Goal: Task Accomplishment & Management: Complete application form

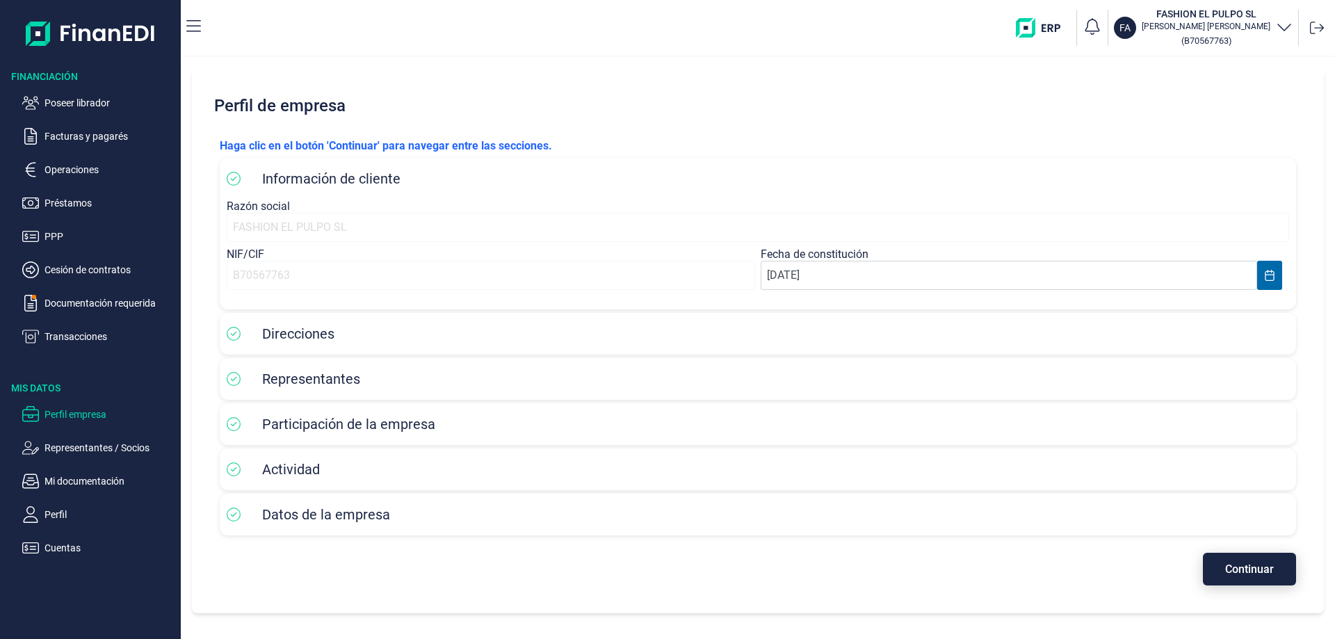
click at [1259, 577] on button "Continuar" at bounding box center [1249, 569] width 93 height 33
click at [1259, 577] on div "Perfil de empresa Haga clic en el botón 'Continuar' para navegar entre las secc…" at bounding box center [758, 348] width 1155 height 582
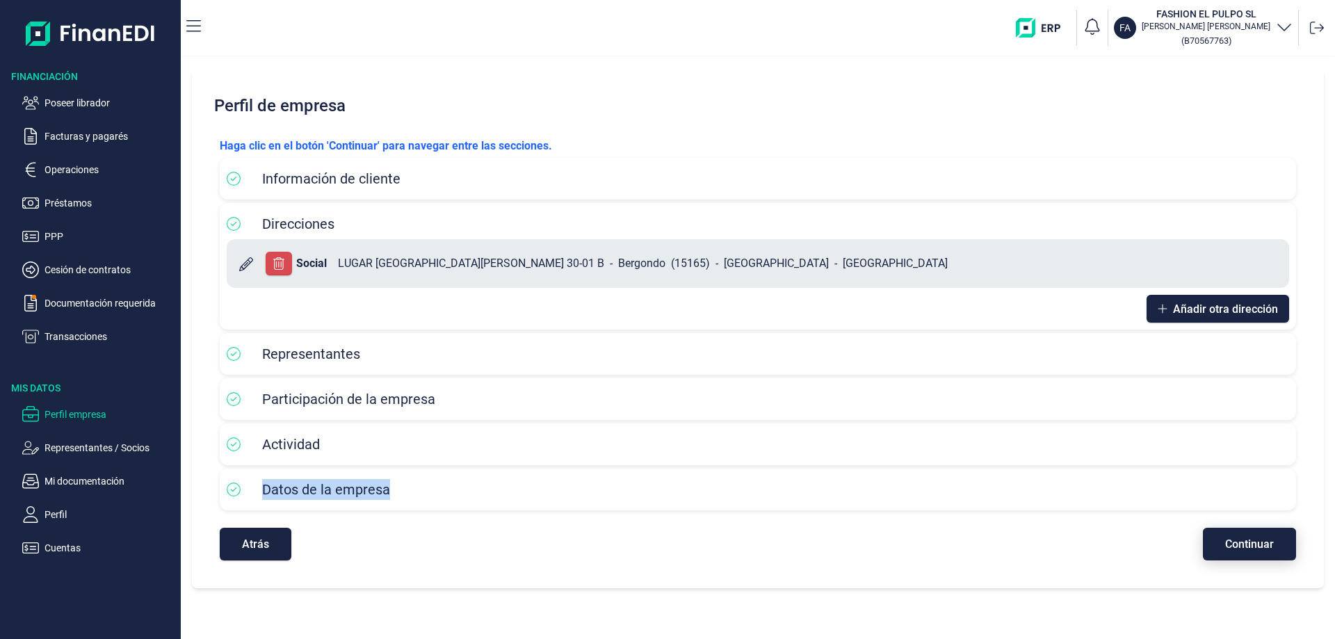
click at [1259, 577] on div "Perfil de empresa Haga clic en el botón 'Continuar' para navegar entre las secc…" at bounding box center [758, 328] width 1132 height 520
click at [1260, 561] on div "Haga clic en el botón 'Continuar' para navegar entre las secciones. Información…" at bounding box center [758, 349] width 1099 height 445
click at [1260, 557] on button "Continuar" at bounding box center [1249, 544] width 93 height 33
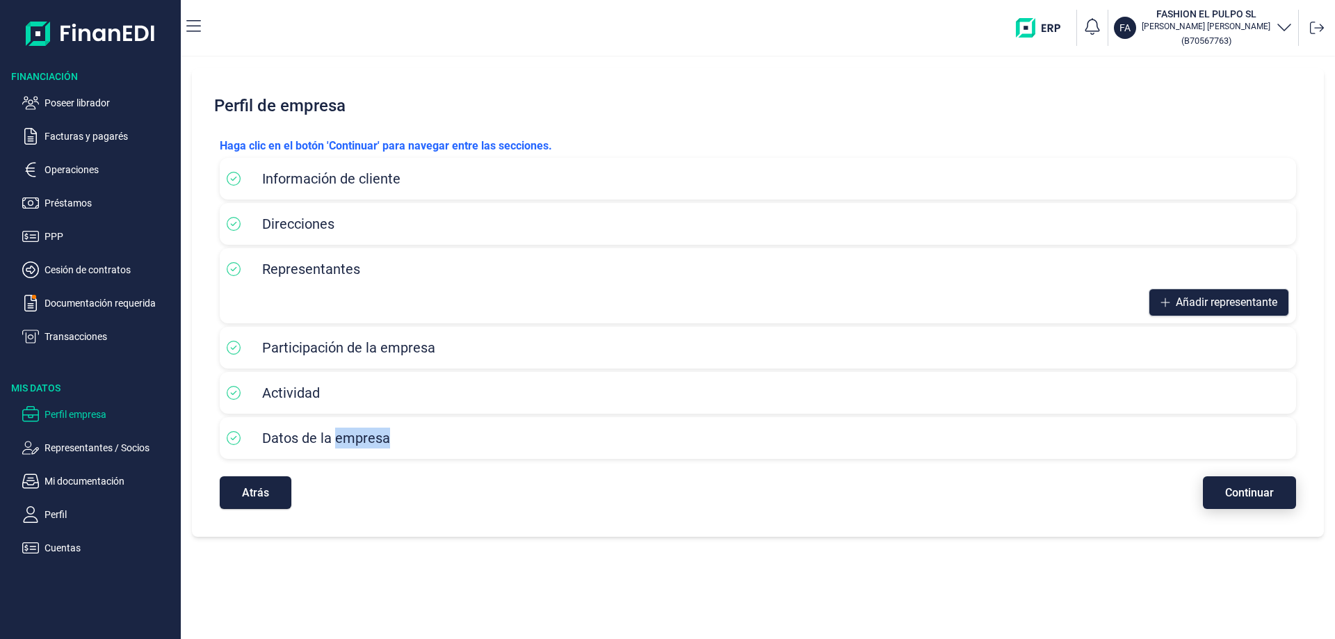
click at [1260, 509] on div "Atrás Continuar" at bounding box center [758, 486] width 1077 height 47
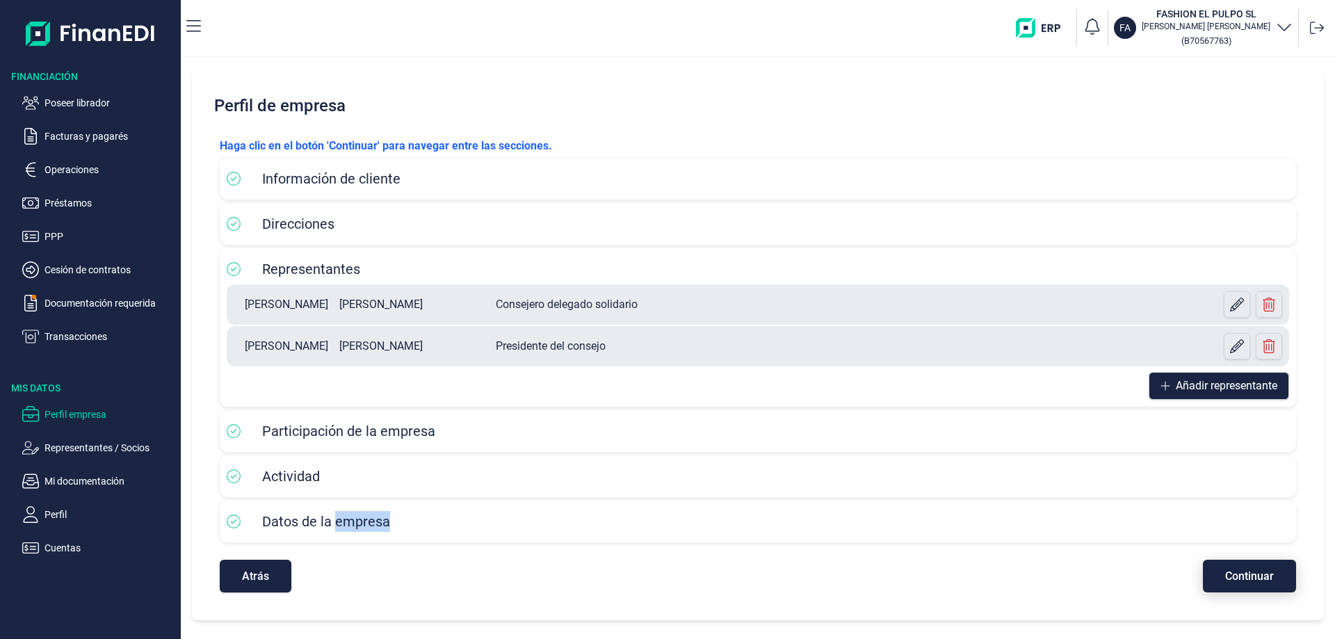
click at [1262, 575] on span "Continuar" at bounding box center [1250, 576] width 49 height 10
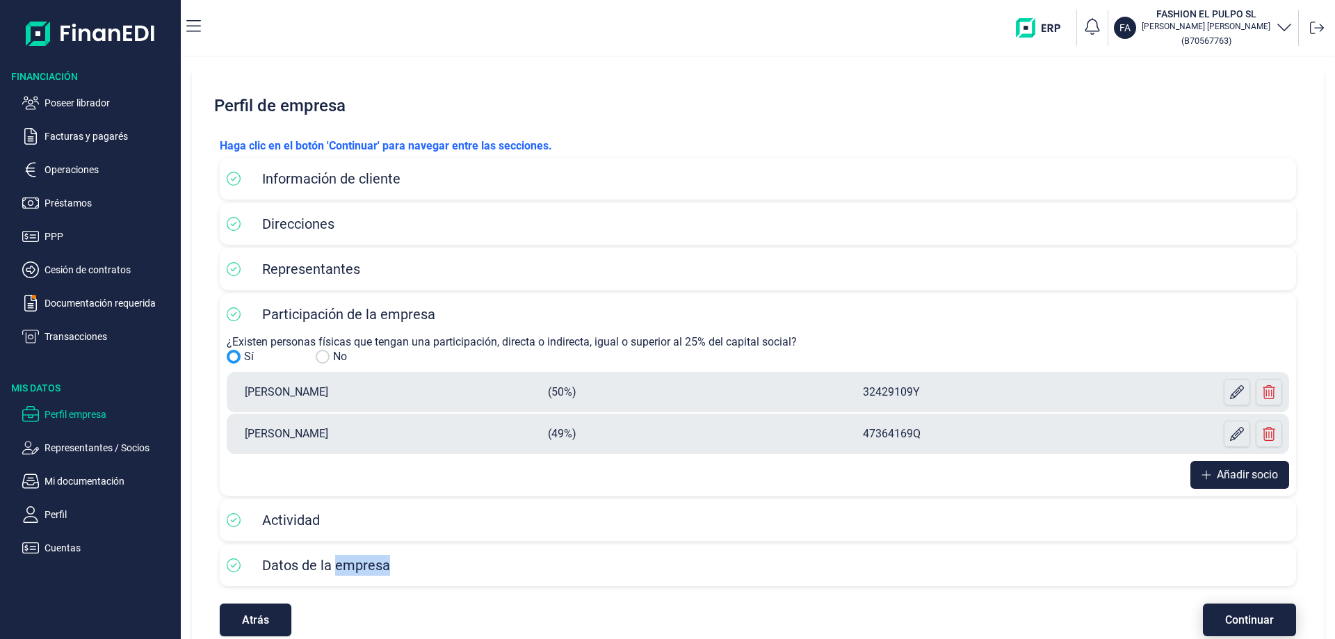
click at [1245, 615] on span "Continuar" at bounding box center [1250, 620] width 49 height 10
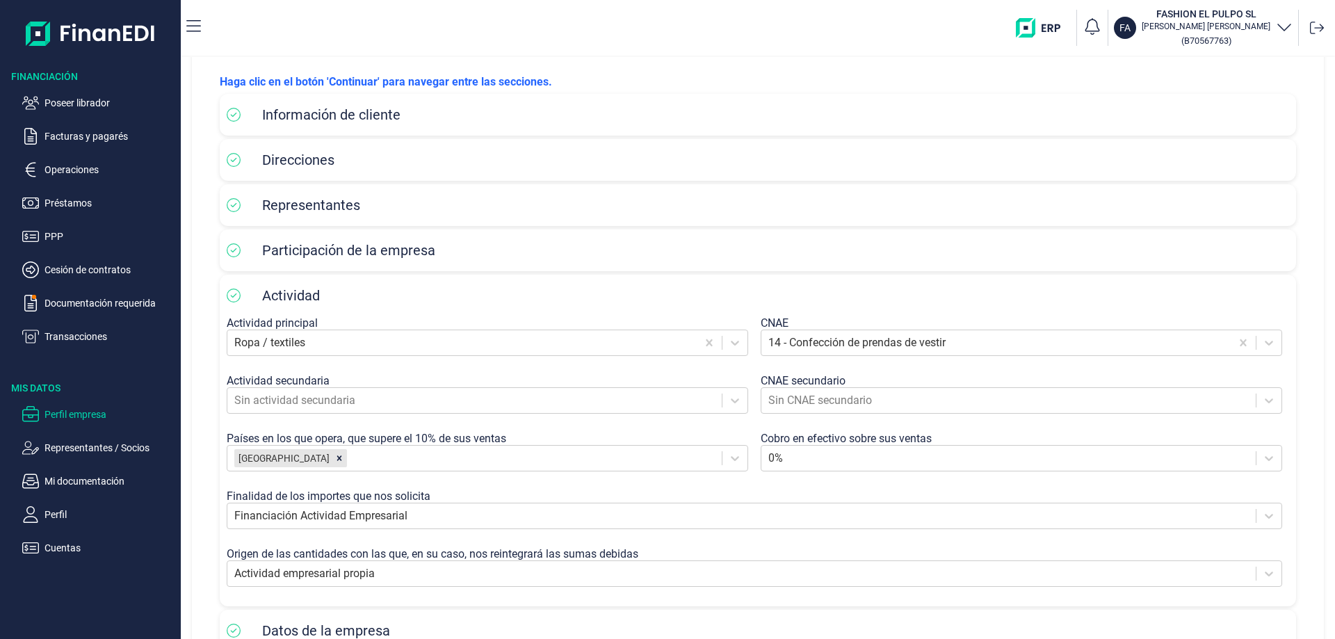
scroll to position [154, 0]
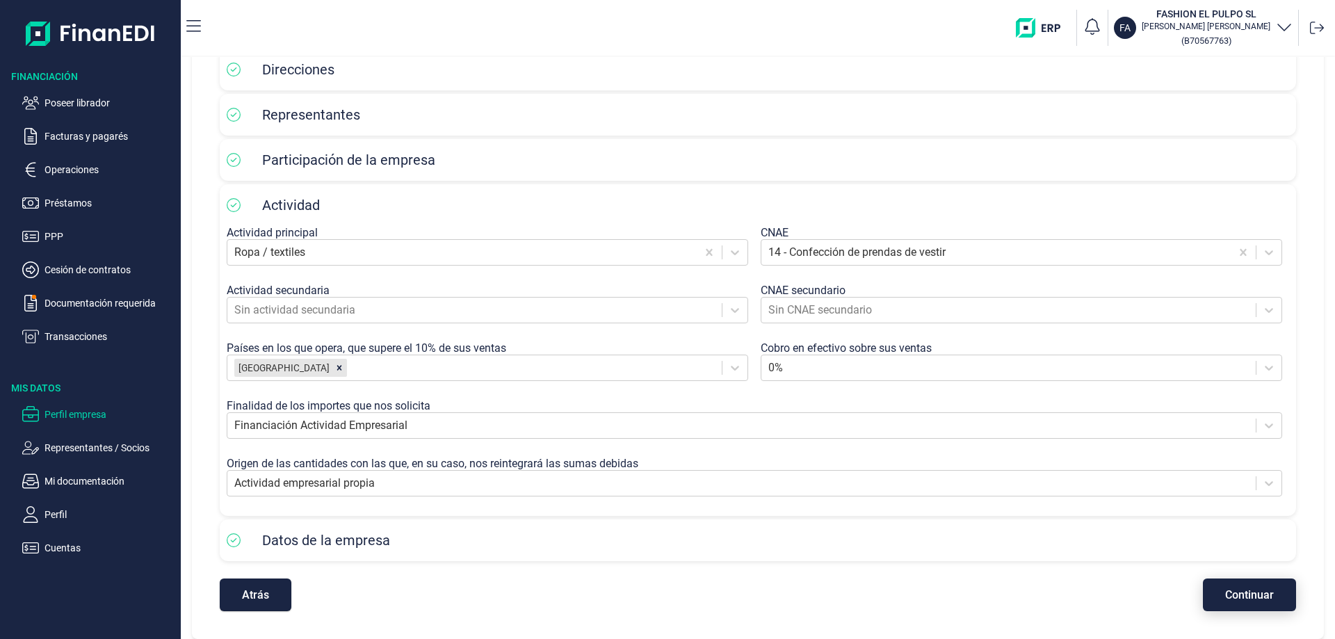
click at [1251, 594] on span "Continuar" at bounding box center [1250, 595] width 49 height 10
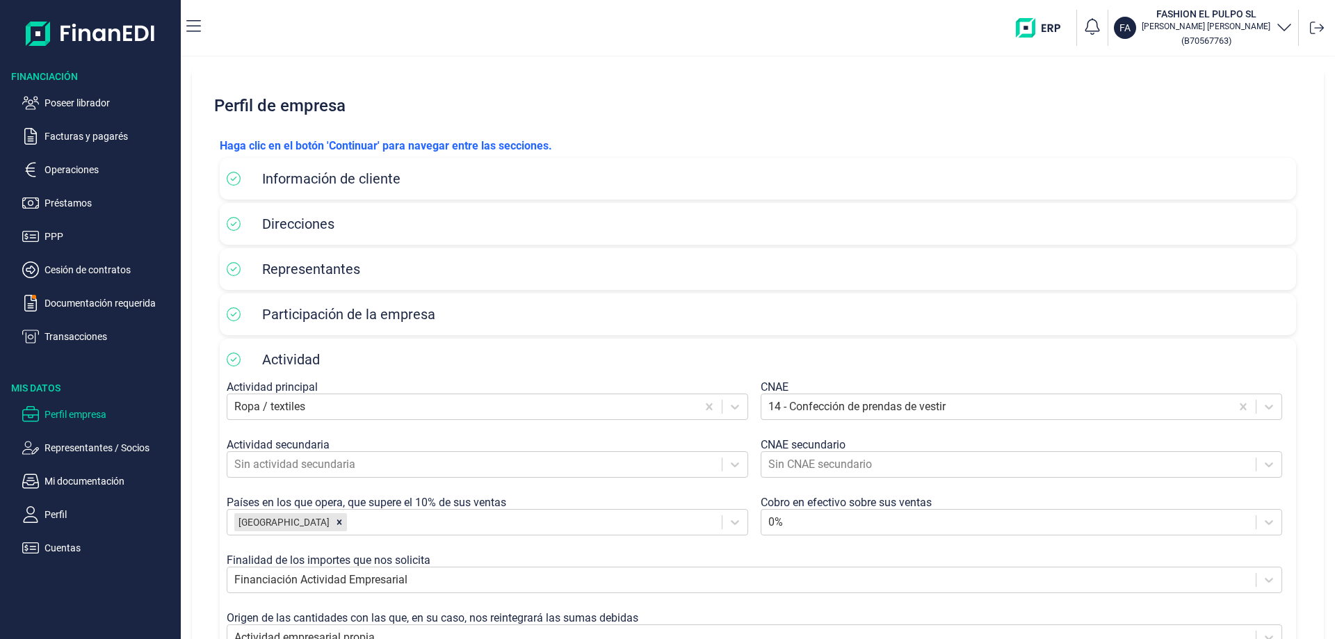
select select "ES"
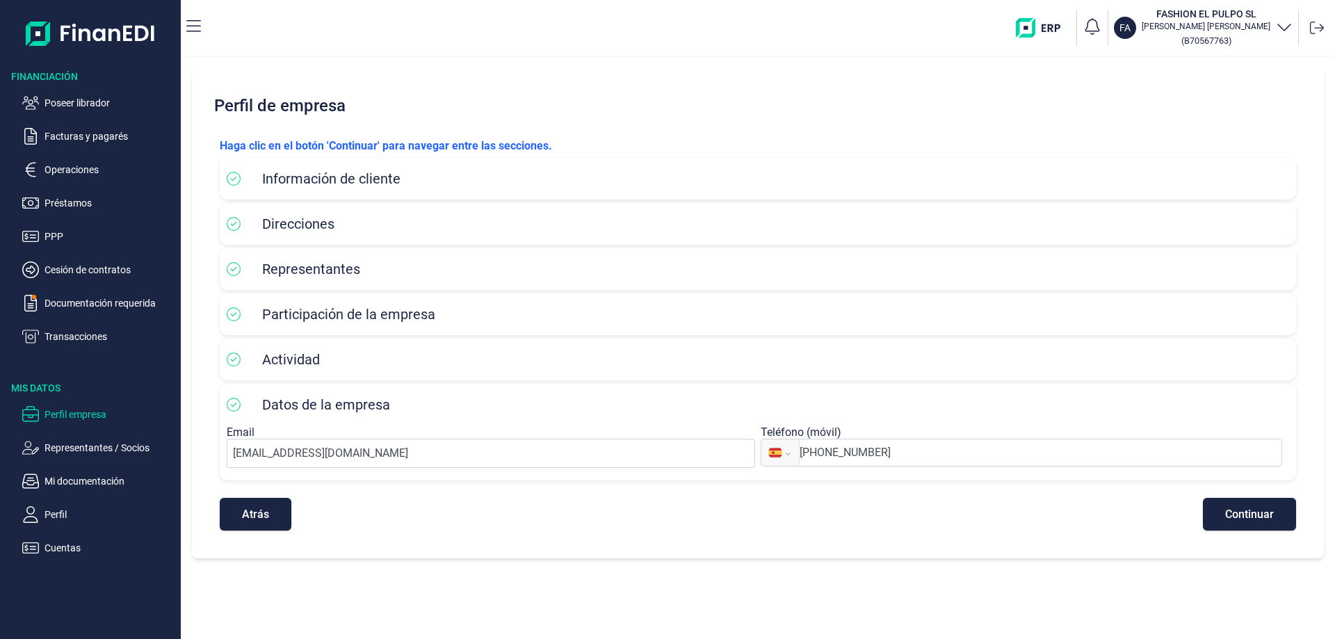
click at [1245, 533] on div "Haga clic en el botón 'Continuar' para navegar entre las secciones. Información…" at bounding box center [758, 334] width 1099 height 415
click at [1245, 530] on button "Continuar" at bounding box center [1249, 514] width 93 height 33
click at [48, 514] on p "Perfil" at bounding box center [110, 514] width 131 height 17
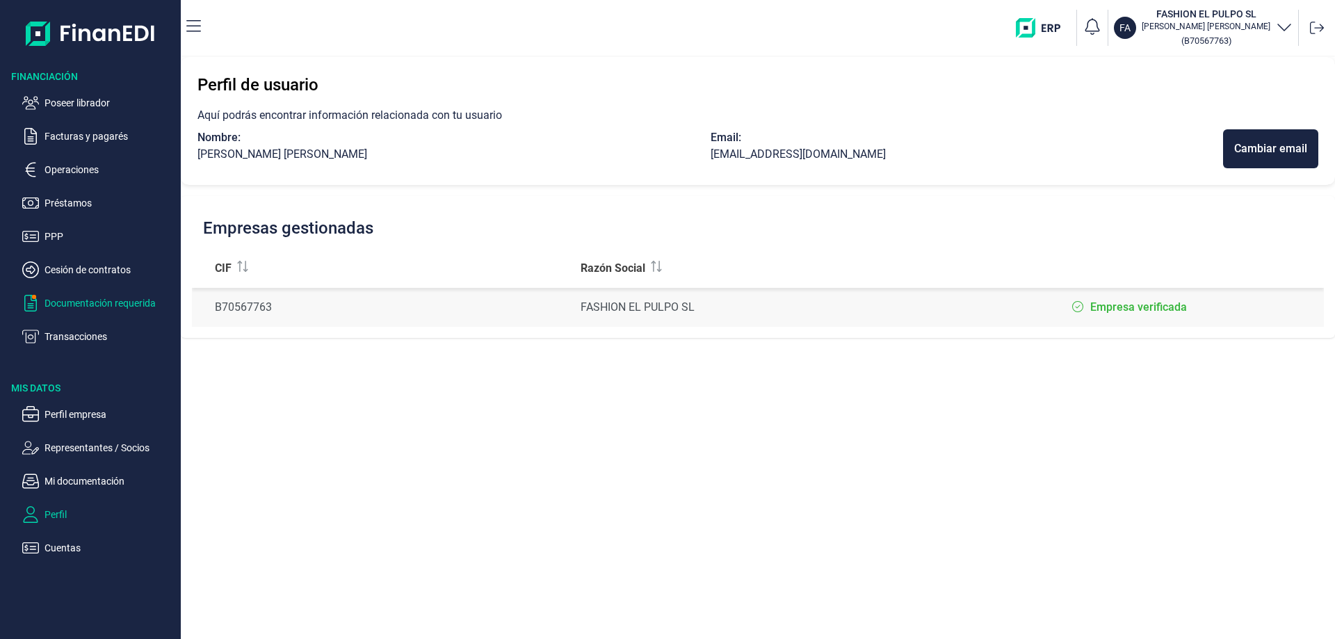
click at [90, 308] on p "Documentación requerida" at bounding box center [110, 303] width 131 height 17
